Goal: Task Accomplishment & Management: Manage account settings

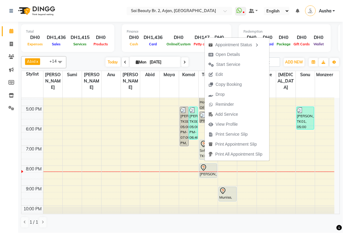
click at [85, 62] on div "[DATE] [DATE]" at bounding box center [146, 62] width 155 height 9
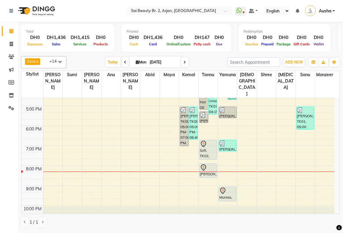
click at [184, 62] on icon at bounding box center [185, 62] width 2 height 4
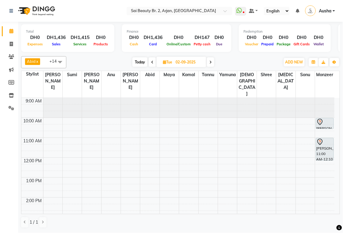
click at [144, 61] on span "Today" at bounding box center [139, 61] width 15 height 9
type input "[DATE]"
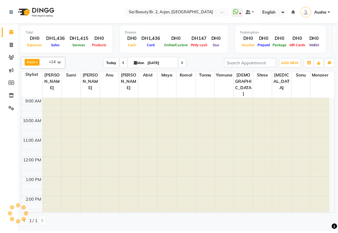
scroll to position [151, 0]
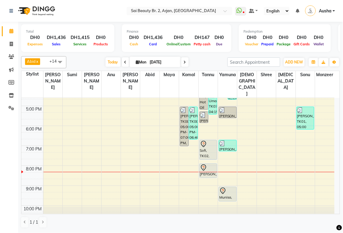
click at [210, 172] on div at bounding box center [208, 172] width 19 height 0
click at [209, 164] on div at bounding box center [208, 167] width 17 height 7
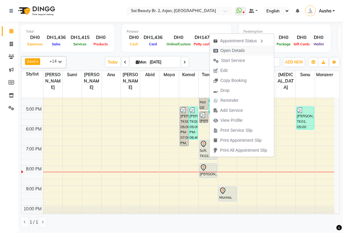
click at [239, 50] on span "Open Details" at bounding box center [233, 50] width 24 height 6
select select "7"
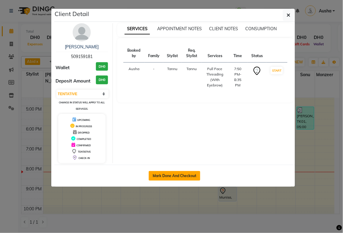
click at [189, 175] on button "Mark Done And Checkout" at bounding box center [175, 176] width 52 height 10
select select "service"
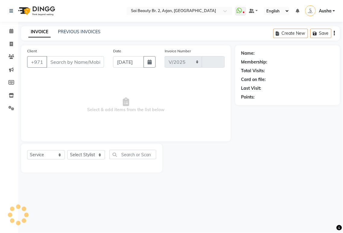
select select "6956"
type input "1892"
type input "509159181"
select select "60066"
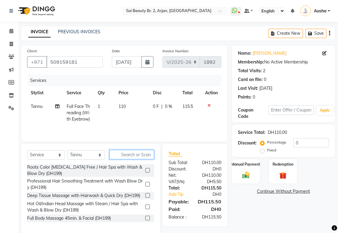
click at [135, 154] on input "text" at bounding box center [132, 154] width 45 height 9
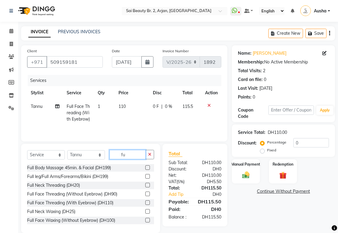
type input "f"
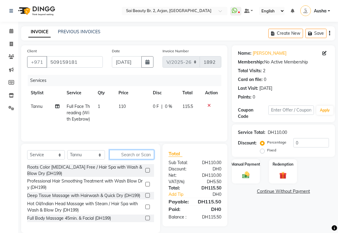
scroll to position [10, 0]
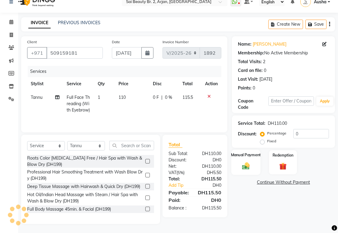
click at [242, 162] on img at bounding box center [246, 165] width 12 height 9
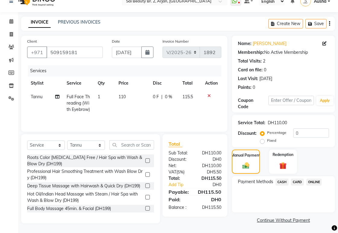
click at [298, 180] on span "CARD" at bounding box center [297, 181] width 13 height 7
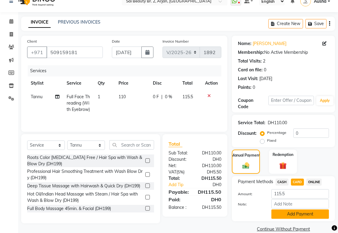
click at [296, 214] on button "Add Payment" at bounding box center [301, 213] width 58 height 9
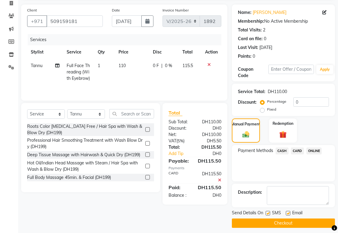
scroll to position [44, 0]
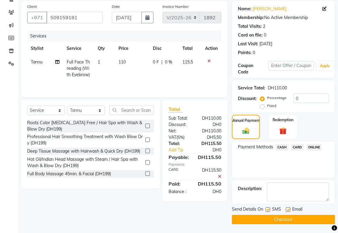
click at [291, 219] on button "Checkout" at bounding box center [283, 219] width 103 height 9
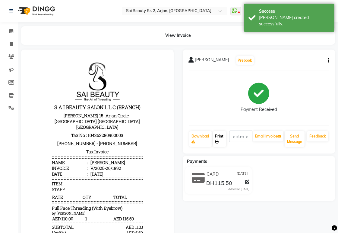
click at [222, 136] on link "Print" at bounding box center [219, 139] width 13 height 16
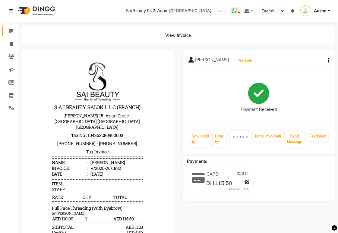
click at [10, 29] on icon at bounding box center [11, 31] width 4 height 5
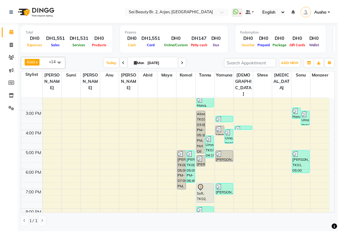
scroll to position [111, 0]
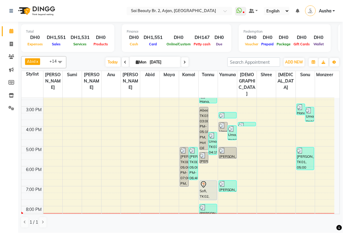
click at [209, 180] on div "Sofi, TK02, 06:40 PM-07:40 PM, Pkg Full Body Massage with Hot Towel (1hr)" at bounding box center [208, 189] width 17 height 19
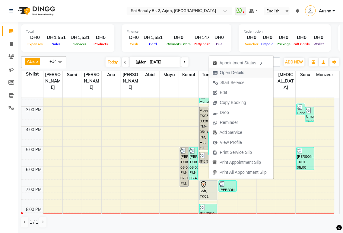
click at [236, 71] on span "Open Details" at bounding box center [232, 72] width 24 height 6
select select "7"
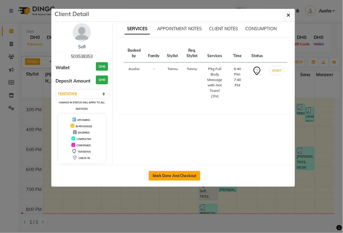
click at [185, 176] on button "Mark Done And Checkout" at bounding box center [175, 176] width 52 height 10
select select "service"
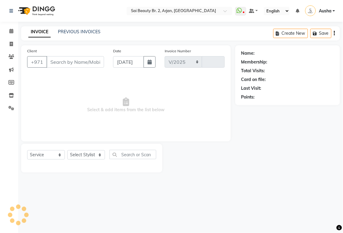
select select "6956"
type input "1893"
type input "503538353"
select select "60066"
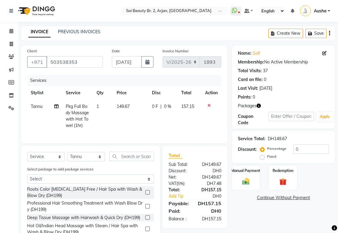
click at [167, 105] on span "0 %" at bounding box center [167, 106] width 7 height 6
select select "60066"
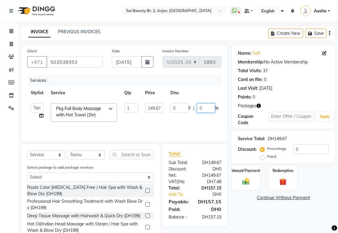
click at [208, 107] on input "0" at bounding box center [206, 107] width 18 height 9
type input "100"
click at [173, 123] on td "0 F | 100 %" at bounding box center [195, 113] width 56 height 26
select select "60066"
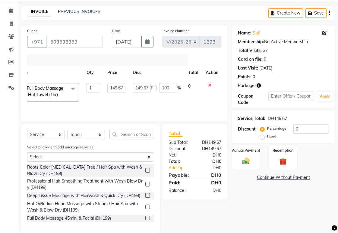
scroll to position [29, 0]
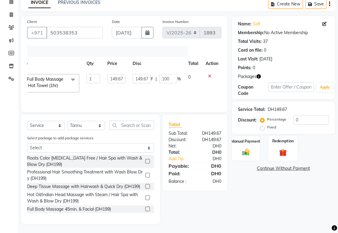
click at [285, 147] on div "Redemption" at bounding box center [283, 147] width 29 height 25
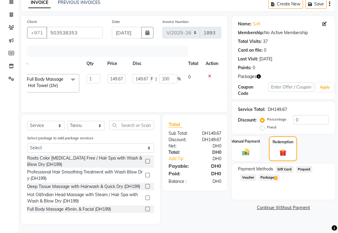
click at [273, 178] on span "Package 2" at bounding box center [269, 177] width 21 height 7
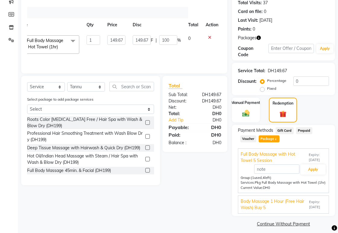
scroll to position [72, 0]
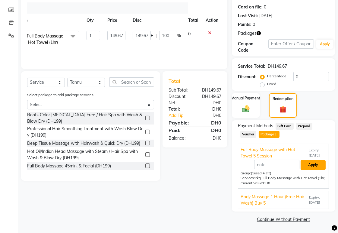
click at [316, 164] on button "Apply" at bounding box center [313, 165] width 25 height 10
type input "9.86"
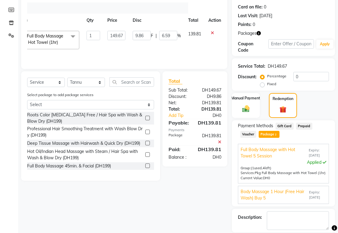
scroll to position [0, 41]
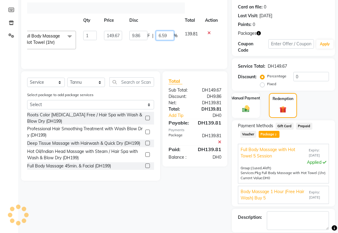
click at [169, 34] on input "6.59" at bounding box center [165, 35] width 18 height 9
type input "6"
type input "100"
click at [179, 50] on tr "[PERSON_NAME][MEDICAL_DATA] [PERSON_NAME] [PERSON_NAME] [PERSON_NAME] [PERSON_N…" at bounding box center [103, 40] width 235 height 26
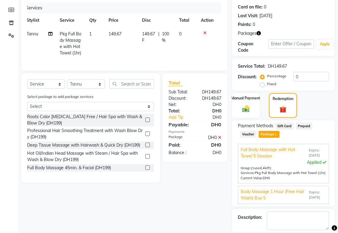
scroll to position [101, 0]
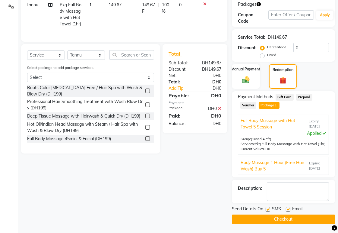
click at [301, 219] on button "Checkout" at bounding box center [283, 218] width 103 height 9
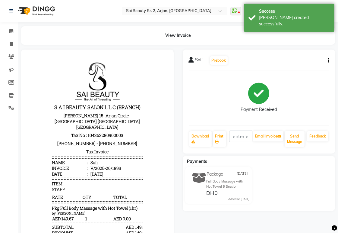
scroll to position [5, 0]
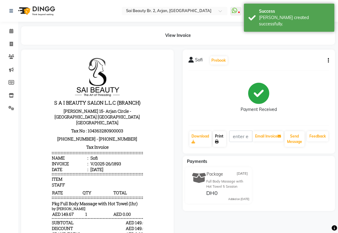
click at [220, 137] on link "Print" at bounding box center [219, 139] width 13 height 16
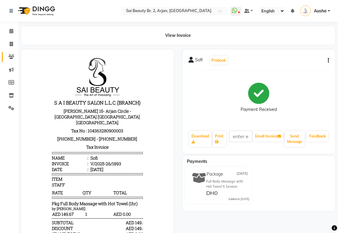
click at [11, 56] on icon at bounding box center [11, 56] width 6 height 5
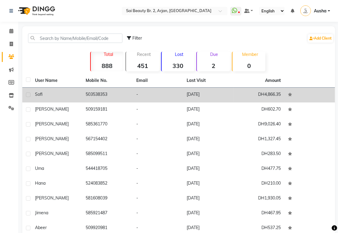
click at [201, 93] on td "[DATE]" at bounding box center [208, 94] width 51 height 15
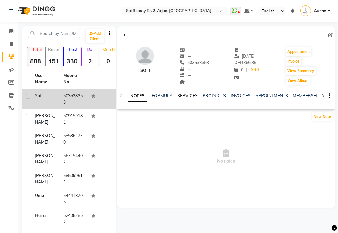
click at [188, 95] on link "SERVICES" at bounding box center [187, 95] width 21 height 5
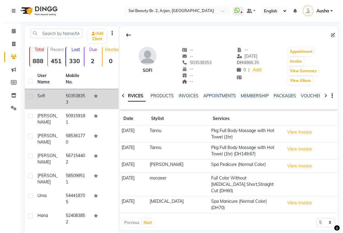
scroll to position [0, 56]
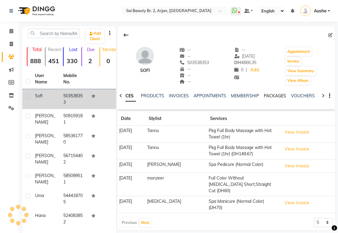
click at [277, 93] on link "PACKAGES" at bounding box center [275, 95] width 22 height 5
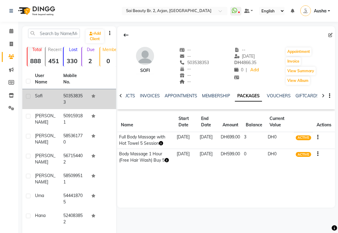
click at [231, 201] on div "Sofi -- -- 503538353 -- -- -- -- [DATE] DH 4866.35 0 | Add Appointment Invoice …" at bounding box center [226, 116] width 218 height 181
click at [11, 28] on span at bounding box center [11, 31] width 11 height 7
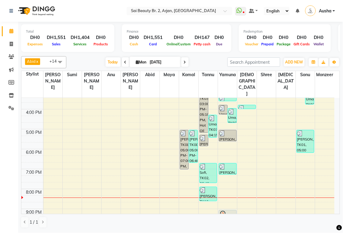
scroll to position [151, 0]
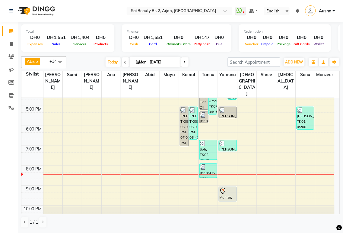
click at [225, 187] on div "Munisa, TK04, 09:00 PM-09:45 PM, Full body massage (45mins)" at bounding box center [227, 194] width 17 height 14
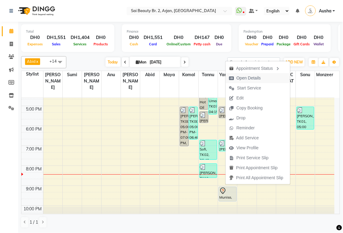
click at [252, 80] on span "Open Details" at bounding box center [249, 78] width 24 height 6
select select "7"
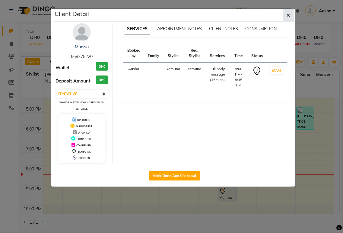
click at [288, 14] on icon "button" at bounding box center [289, 15] width 4 height 5
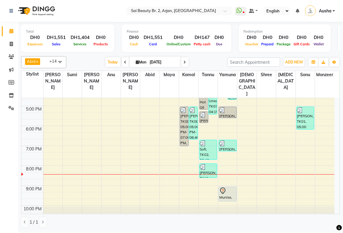
click at [225, 187] on div "Munisa, TK04, 09:00 PM-09:45 PM, Full body massage (45mins)" at bounding box center [227, 194] width 17 height 14
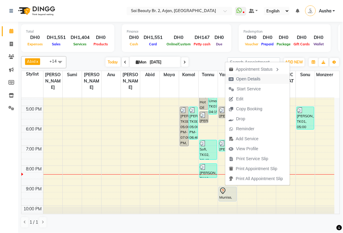
click at [246, 77] on span "Open Details" at bounding box center [248, 79] width 24 height 6
select select "7"
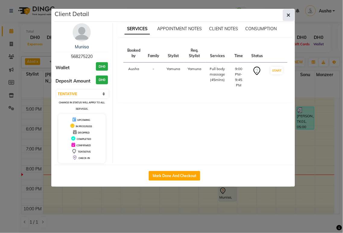
click at [288, 14] on icon "button" at bounding box center [289, 15] width 4 height 5
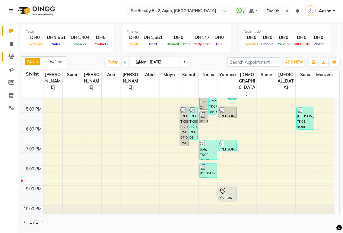
click at [10, 56] on icon at bounding box center [11, 56] width 6 height 5
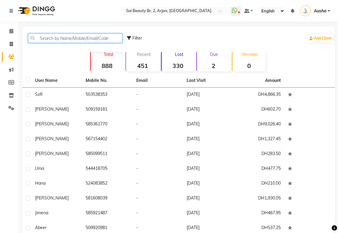
click at [48, 37] on input "text" at bounding box center [75, 37] width 94 height 9
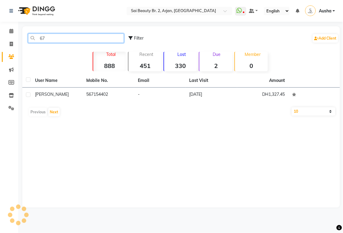
type input "6"
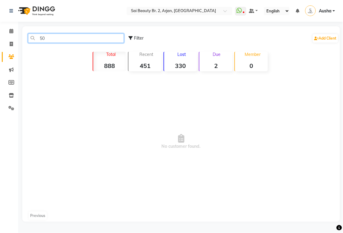
type input "5"
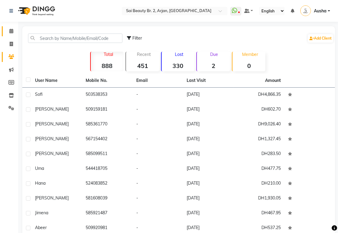
click at [11, 31] on icon at bounding box center [11, 31] width 4 height 5
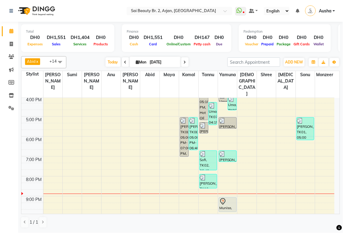
scroll to position [149, 0]
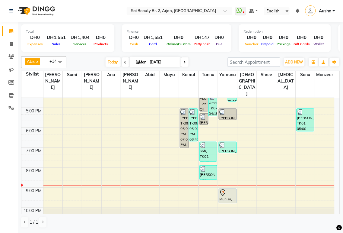
click at [184, 62] on icon at bounding box center [185, 62] width 2 height 4
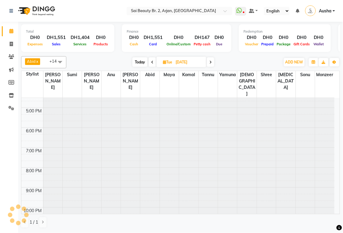
type input "02-09-2025"
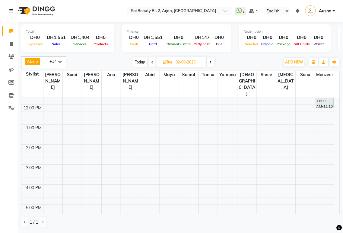
scroll to position [0, 0]
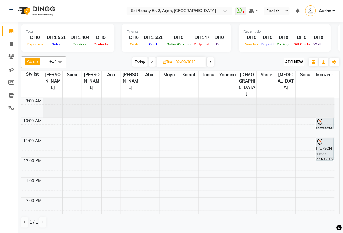
click at [293, 62] on span "ADD NEW" at bounding box center [294, 62] width 18 height 5
click at [285, 73] on button "Add Appointment" at bounding box center [281, 74] width 48 height 8
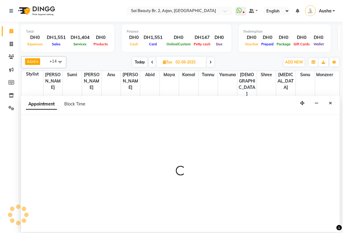
select select "600"
select select "tentative"
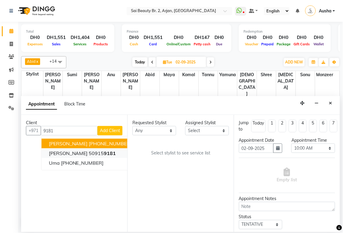
click at [104, 152] on span "9181" at bounding box center [110, 153] width 12 height 6
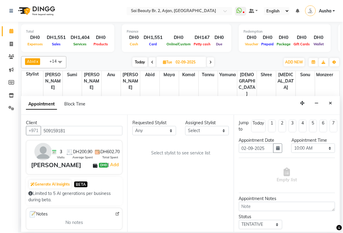
type input "509159181"
click at [168, 132] on select "Any [PERSON_NAME][MEDICAL_DATA] [PERSON_NAME] [PERSON_NAME] [PERSON_NAME] Gita …" at bounding box center [154, 130] width 44 height 9
select select "60066"
click at [132, 126] on select "Any [PERSON_NAME][MEDICAL_DATA] [PERSON_NAME] [PERSON_NAME] [PERSON_NAME] Gita …" at bounding box center [154, 130] width 44 height 9
select select "60066"
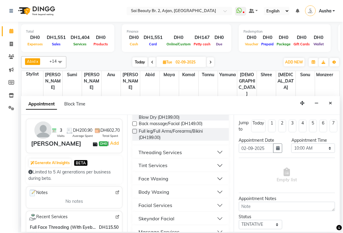
scroll to position [20, 0]
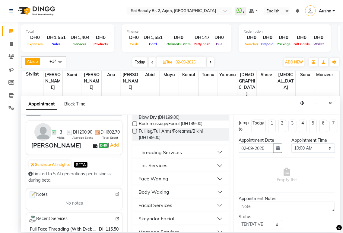
click at [122, 182] on div "Client +971 509159181 3 Visits DH200.90 Average Spent DH602.70 Total Spent Deni…" at bounding box center [74, 173] width 106 height 117
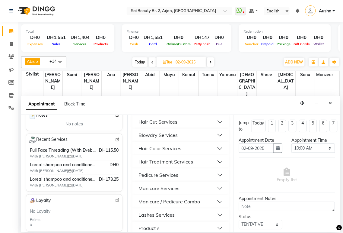
scroll to position [304, 0]
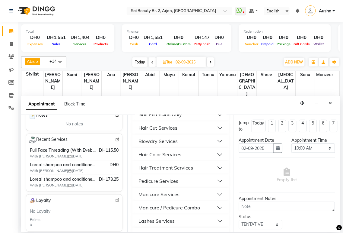
click at [213, 147] on button "Blowdry Services" at bounding box center [180, 141] width 91 height 11
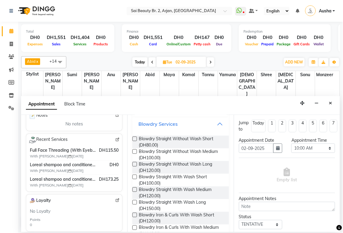
scroll to position [336, 0]
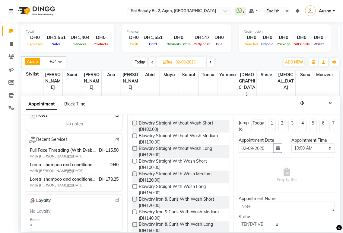
click at [135, 176] on label at bounding box center [134, 173] width 5 height 5
click at [135, 176] on input "checkbox" at bounding box center [134, 174] width 4 height 4
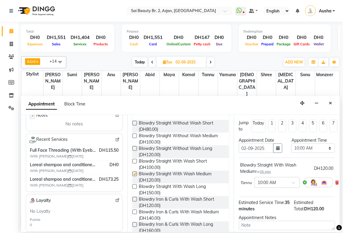
checkbox input "false"
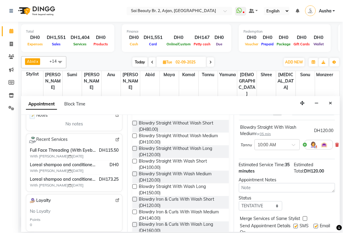
scroll to position [65, 0]
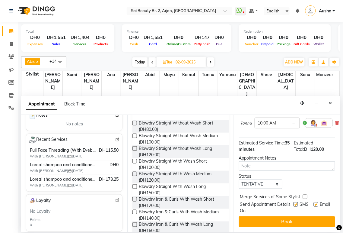
click at [305, 194] on label at bounding box center [305, 196] width 5 height 5
click at [305, 195] on input "checkbox" at bounding box center [305, 197] width 4 height 4
checkbox input "true"
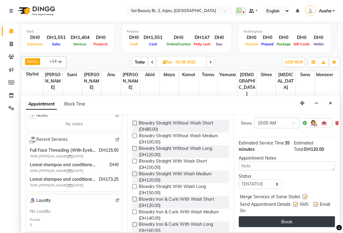
click at [302, 216] on button "Book" at bounding box center [287, 221] width 96 height 11
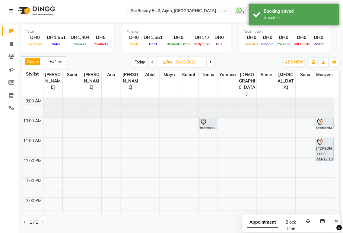
scroll to position [112, 0]
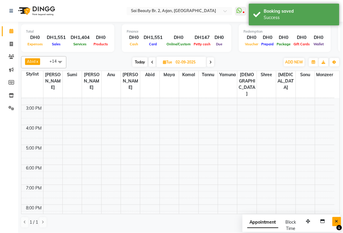
click at [337, 221] on icon "Close" at bounding box center [336, 221] width 3 height 4
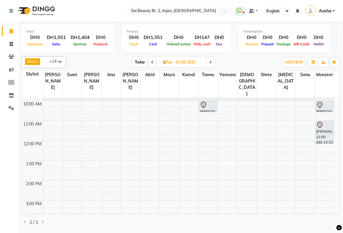
scroll to position [0, 0]
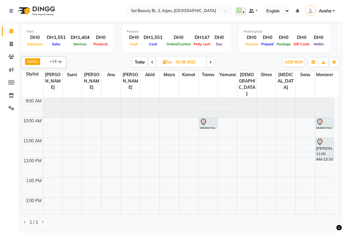
click at [142, 62] on span "Today" at bounding box center [139, 61] width 15 height 9
type input "[DATE]"
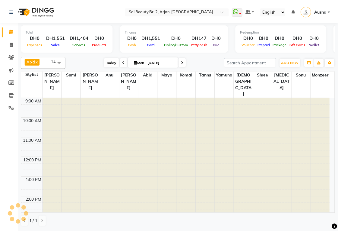
scroll to position [151, 0]
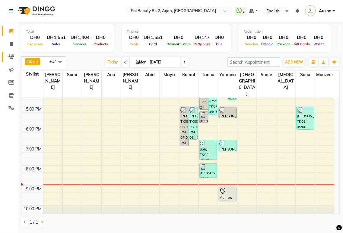
click at [11, 56] on icon at bounding box center [11, 56] width 6 height 5
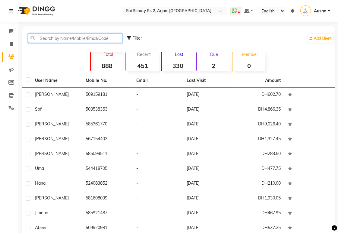
click at [69, 40] on input "text" at bounding box center [75, 37] width 94 height 9
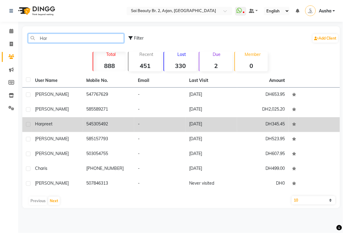
type input "Har"
click at [52, 121] on span "Harpreet" at bounding box center [43, 123] width 17 height 5
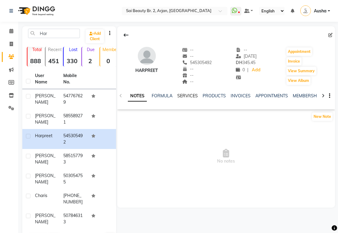
click at [189, 95] on link "SERVICES" at bounding box center [187, 95] width 21 height 5
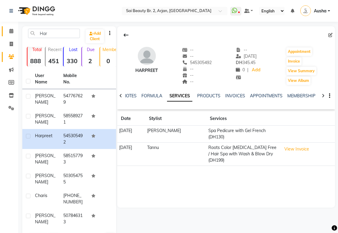
click at [11, 31] on icon at bounding box center [11, 31] width 4 height 5
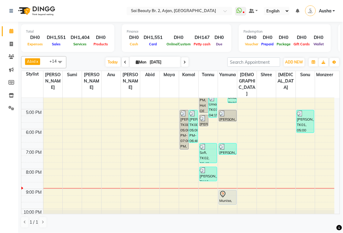
scroll to position [151, 0]
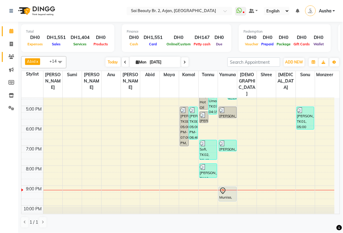
click at [10, 58] on icon at bounding box center [11, 56] width 6 height 5
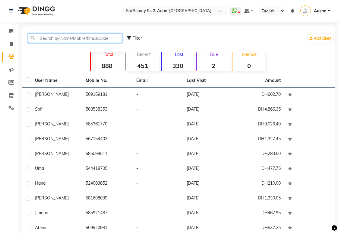
click at [79, 35] on input "text" at bounding box center [75, 37] width 94 height 9
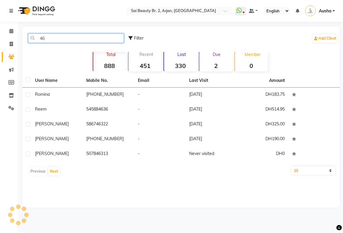
type input "4"
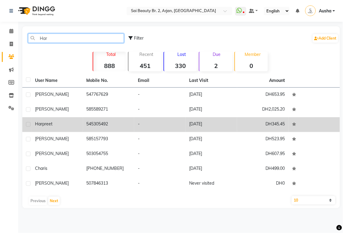
type input "Har"
click at [116, 126] on td "545305492" at bounding box center [109, 124] width 52 height 15
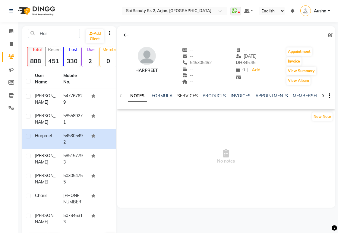
click at [189, 94] on link "SERVICES" at bounding box center [187, 95] width 21 height 5
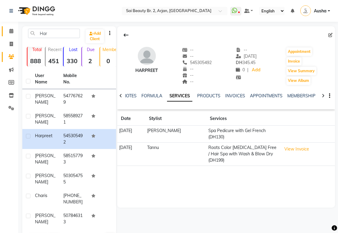
click at [12, 29] on icon at bounding box center [11, 31] width 4 height 5
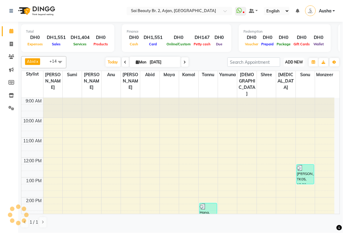
click at [297, 61] on span "ADD NEW" at bounding box center [294, 62] width 18 height 5
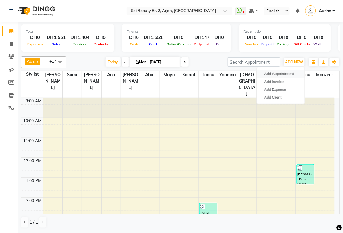
click at [287, 72] on button "Add Appointment" at bounding box center [281, 74] width 48 height 8
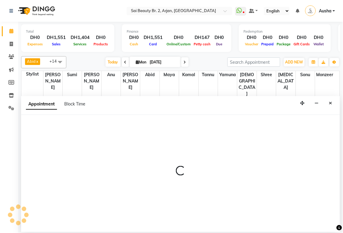
select select "tentative"
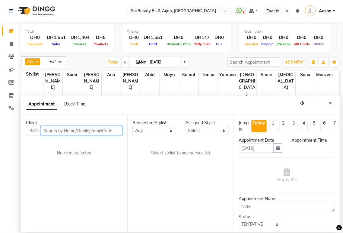
select select "600"
paste input "545305492"
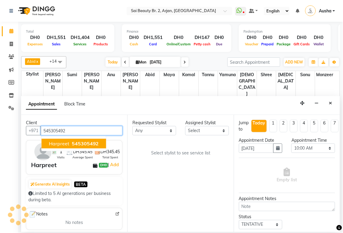
type input "545305492"
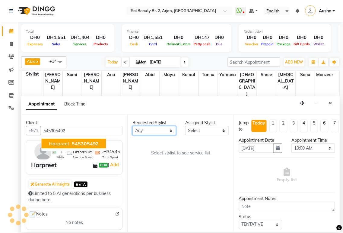
click at [167, 130] on select "Any [PERSON_NAME][MEDICAL_DATA] [PERSON_NAME] [PERSON_NAME] [PERSON_NAME] Gita …" at bounding box center [154, 130] width 44 height 9
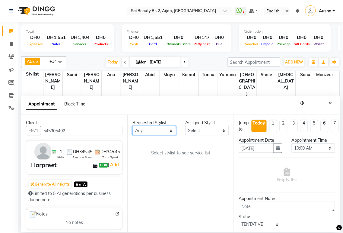
select select "60066"
click at [132, 126] on select "Any [PERSON_NAME][MEDICAL_DATA] [PERSON_NAME] [PERSON_NAME] [PERSON_NAME] Gita …" at bounding box center [154, 130] width 44 height 9
select select "60066"
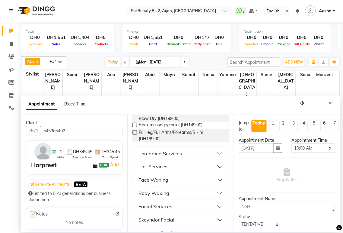
scroll to position [173, 0]
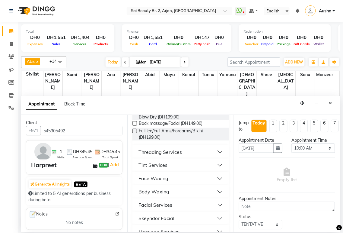
click at [212, 157] on button "Threading Services" at bounding box center [180, 151] width 91 height 11
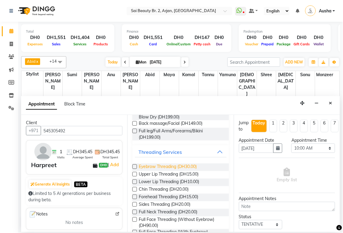
click at [154, 171] on span "Eyebrow Threading (DH30.00)" at bounding box center [168, 167] width 58 height 8
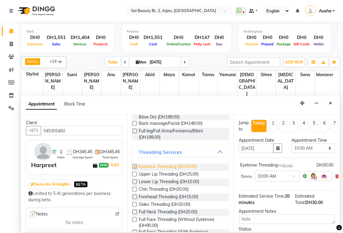
checkbox input "false"
click at [325, 147] on select "Select 10:00 AM 10:05 AM 10:10 AM 10:15 AM 10:20 AM 10:25 AM 10:30 AM 10:35 AM …" at bounding box center [313, 147] width 44 height 9
select select "1275"
click at [291, 143] on select "Select 10:00 AM 10:05 AM 10:10 AM 10:15 AM 10:20 AM 10:25 AM 10:30 AM 10:35 AM …" at bounding box center [313, 147] width 44 height 9
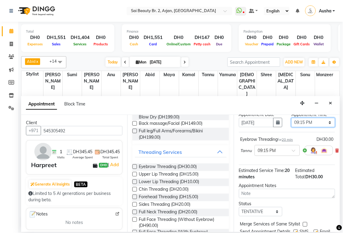
scroll to position [58, 0]
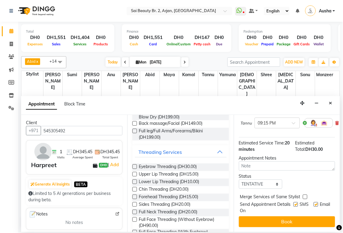
click at [305, 194] on label at bounding box center [305, 196] width 5 height 5
click at [305, 195] on input "checkbox" at bounding box center [305, 197] width 4 height 4
checkbox input "true"
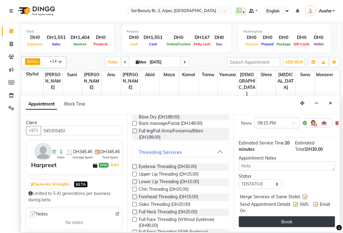
click at [300, 216] on button "Book" at bounding box center [287, 221] width 96 height 11
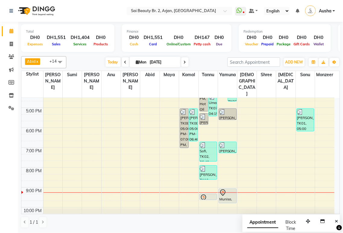
scroll to position [151, 0]
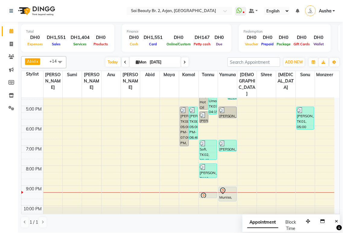
click at [230, 187] on div at bounding box center [227, 190] width 17 height 7
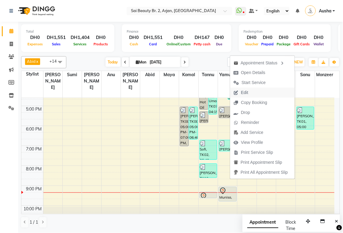
click at [256, 89] on button "Edit" at bounding box center [262, 92] width 65 height 10
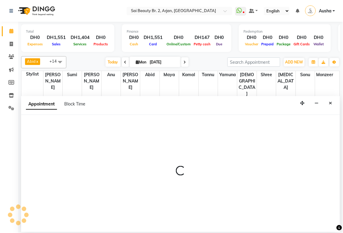
select select "tentative"
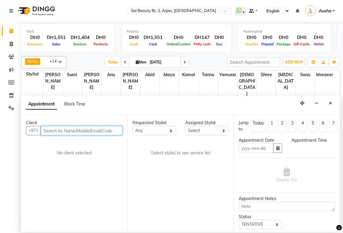
type input "[DATE]"
select select "1260"
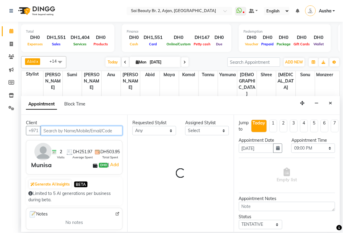
select select "61483"
select select "3469"
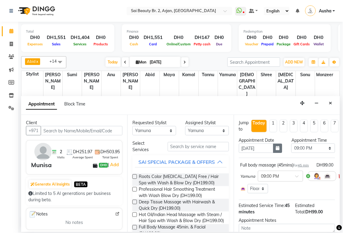
click at [276, 147] on icon "button" at bounding box center [278, 148] width 4 height 4
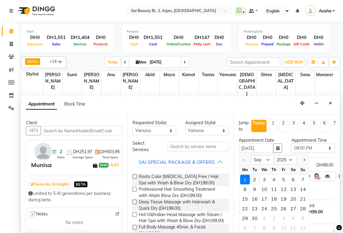
click at [256, 180] on div "2" at bounding box center [255, 180] width 10 height 10
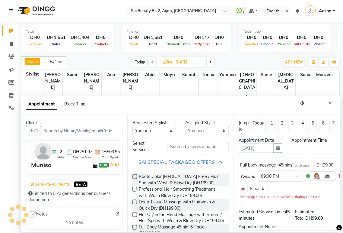
type input "02-09-2025"
select select "1260"
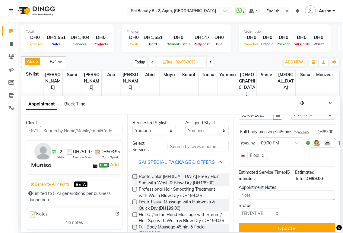
scroll to position [51, 0]
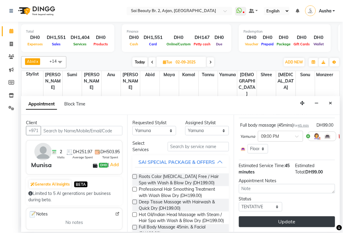
click at [296, 216] on button "Update" at bounding box center [287, 221] width 96 height 11
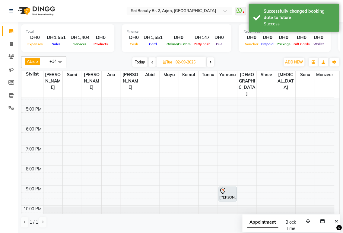
click at [333, 78] on span "monzeer" at bounding box center [324, 75] width 19 height 8
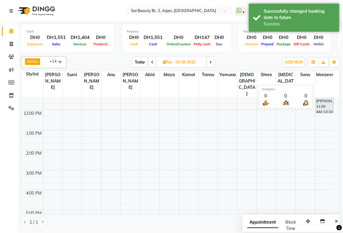
scroll to position [0, 0]
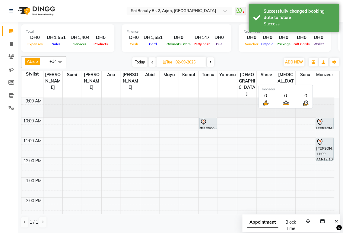
click at [141, 61] on span "Today" at bounding box center [139, 61] width 15 height 9
type input "[DATE]"
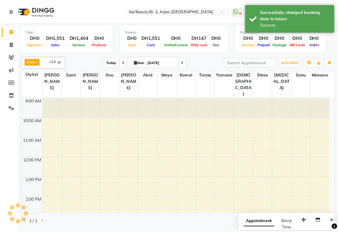
scroll to position [151, 0]
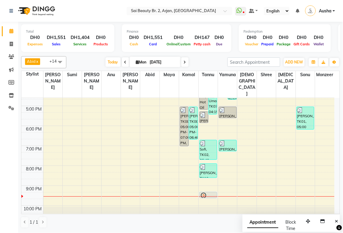
click at [207, 192] on icon at bounding box center [203, 195] width 7 height 7
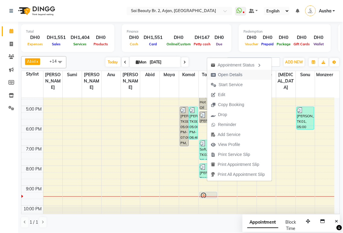
click at [230, 73] on span "Open Details" at bounding box center [230, 75] width 24 height 6
select select "7"
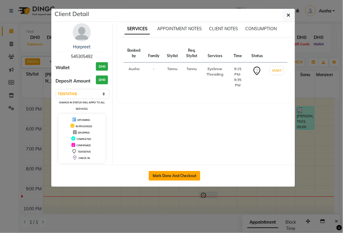
click at [194, 174] on button "Mark Done And Checkout" at bounding box center [175, 176] width 52 height 10
select select "service"
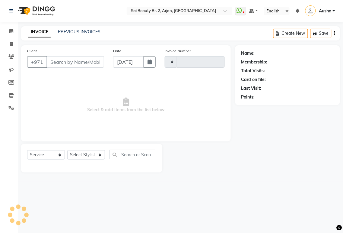
type input "1894"
select select "6956"
type input "545305492"
select select "60066"
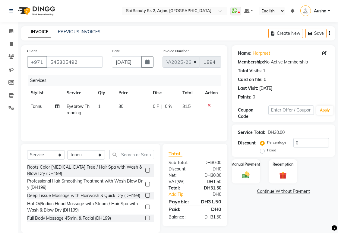
scroll to position [9, 0]
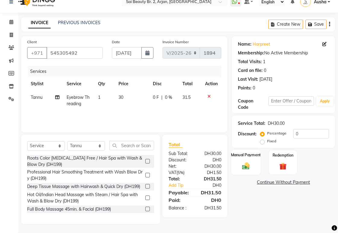
click at [245, 165] on img at bounding box center [246, 165] width 12 height 9
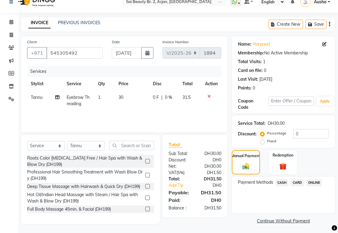
click at [302, 182] on span "CARD" at bounding box center [297, 182] width 13 height 7
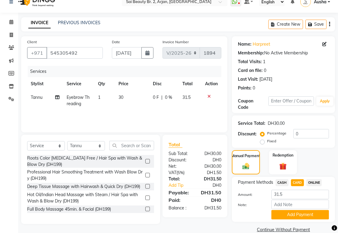
scroll to position [19, 0]
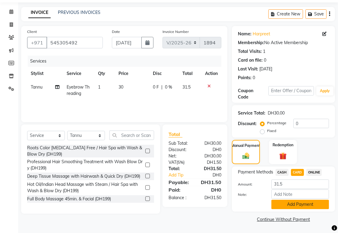
click at [309, 205] on button "Add Payment" at bounding box center [301, 203] width 58 height 9
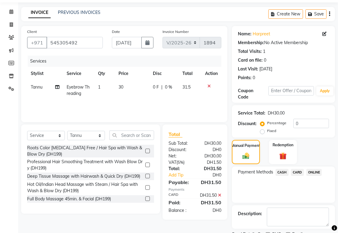
scroll to position [44, 0]
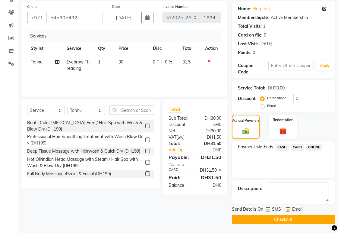
click at [304, 221] on button "Checkout" at bounding box center [283, 219] width 103 height 9
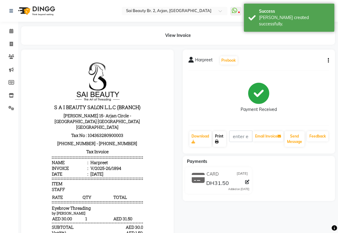
click at [223, 134] on link "Print" at bounding box center [219, 139] width 13 height 16
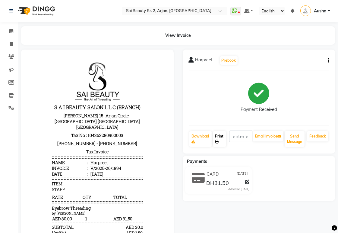
click at [219, 139] on link "Print" at bounding box center [219, 139] width 13 height 16
click at [12, 28] on span at bounding box center [11, 31] width 11 height 7
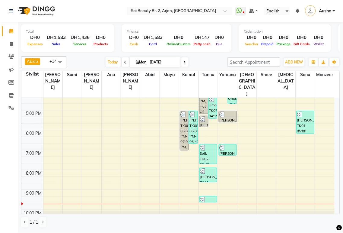
scroll to position [151, 0]
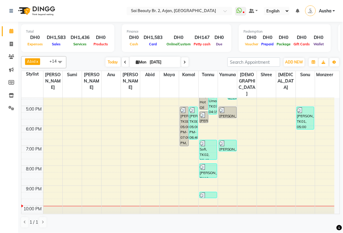
click at [184, 59] on span at bounding box center [184, 61] width 7 height 9
type input "02-09-2025"
